Goal: Information Seeking & Learning: Learn about a topic

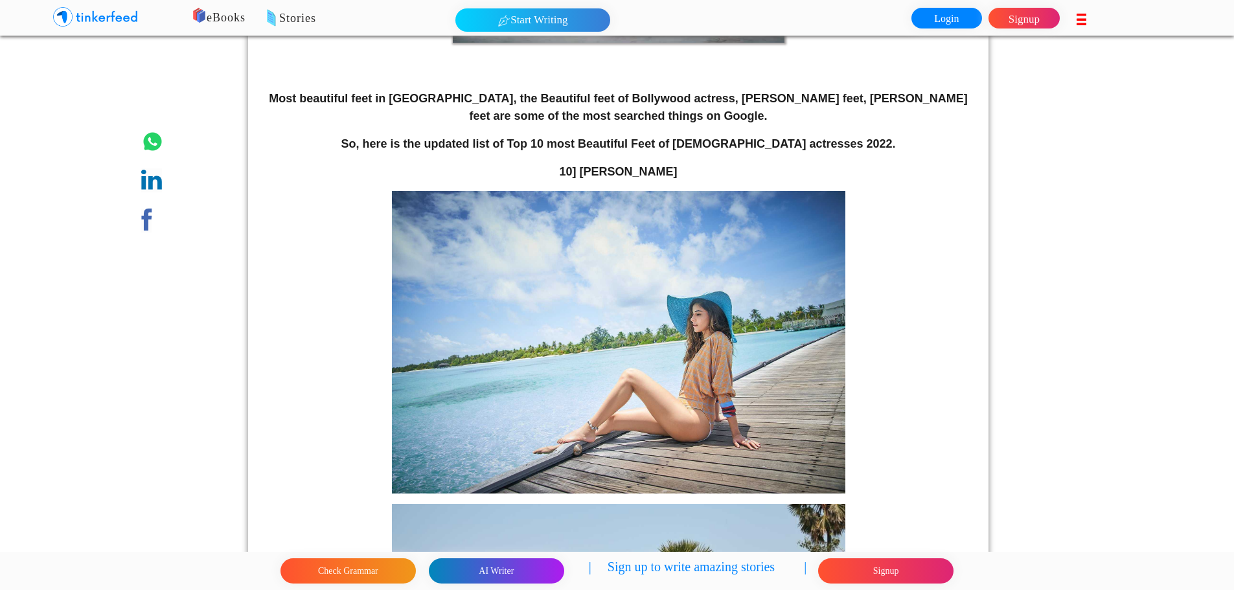
scroll to position [454, 0]
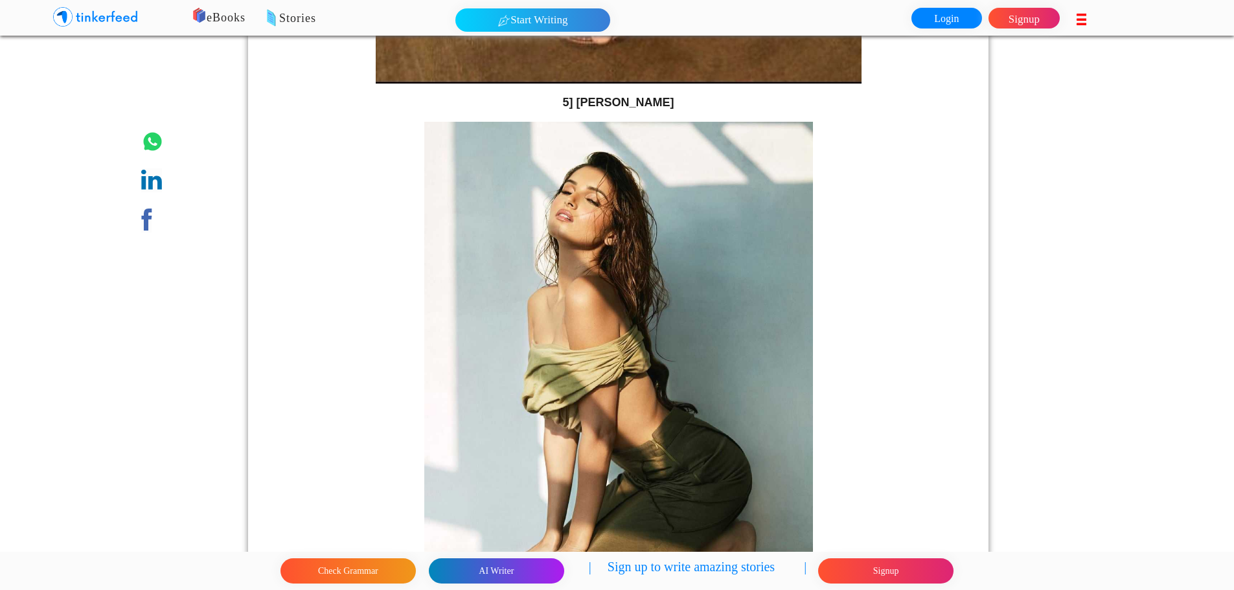
scroll to position [5912, 0]
drag, startPoint x: 592, startPoint y: 101, endPoint x: 665, endPoint y: 106, distance: 72.7
click at [665, 106] on p "5] [PERSON_NAME]" at bounding box center [618, 101] width 712 height 17
copy strong "[PERSON_NAME]"
click at [647, 106] on strong "5] [PERSON_NAME]" at bounding box center [617, 101] width 111 height 13
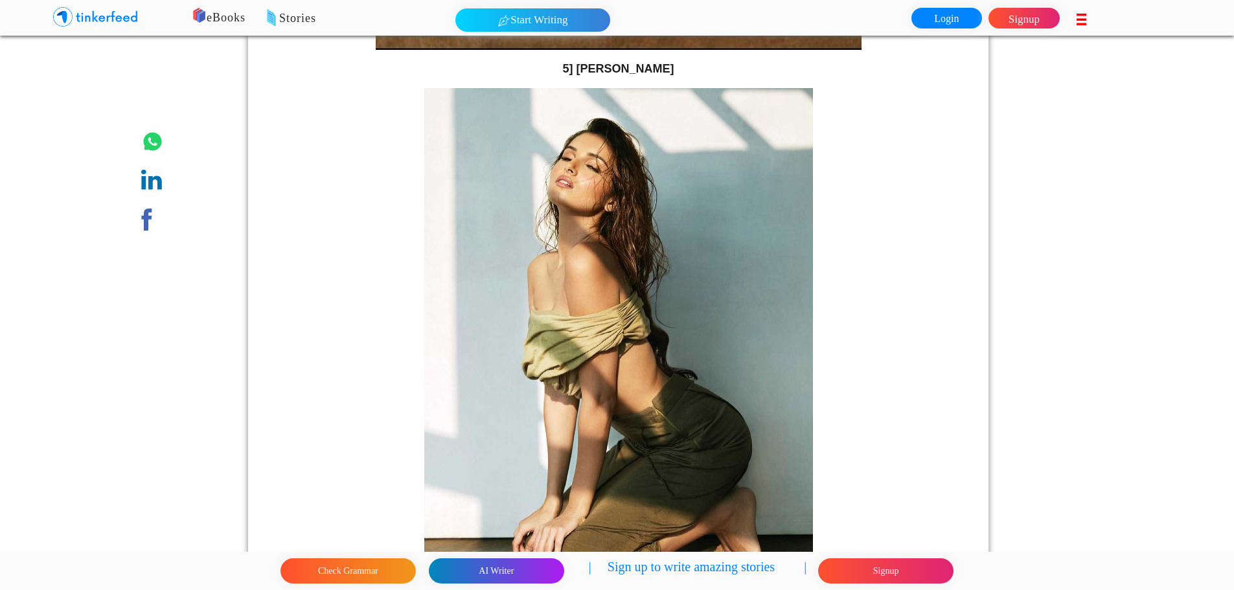
scroll to position [5977, 0]
